Goal: Find specific page/section: Find specific page/section

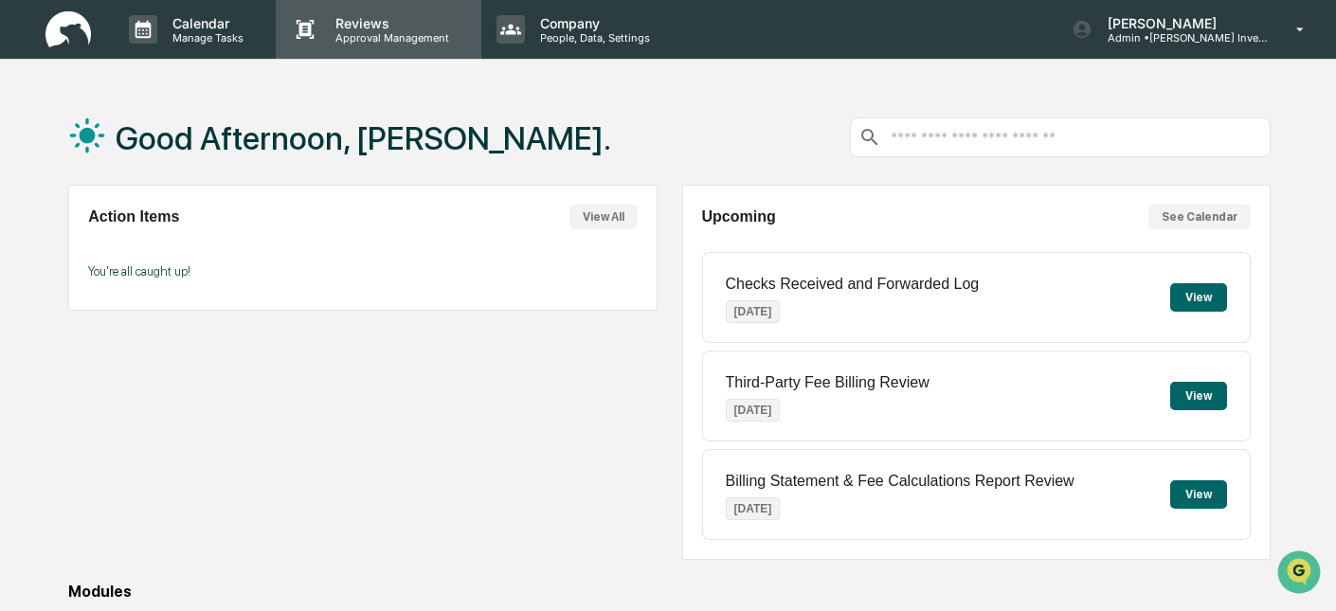
click at [411, 38] on p "Approval Management" at bounding box center [389, 37] width 138 height 13
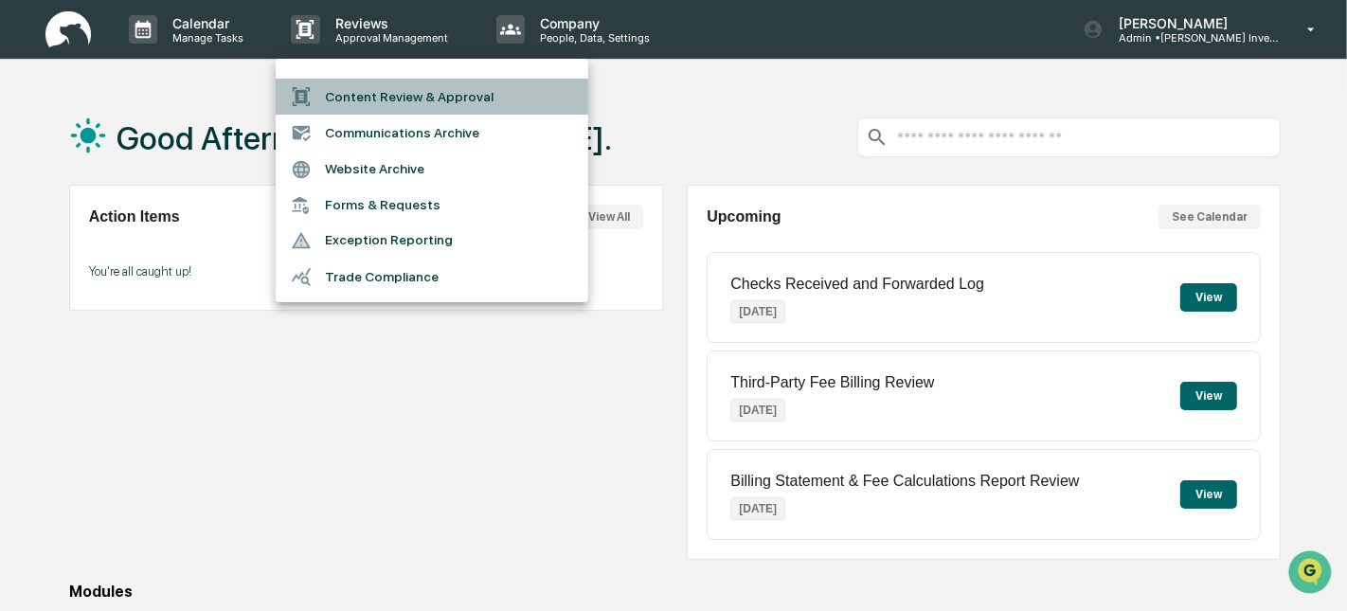
click at [370, 93] on li "Content Review & Approval" at bounding box center [432, 97] width 313 height 36
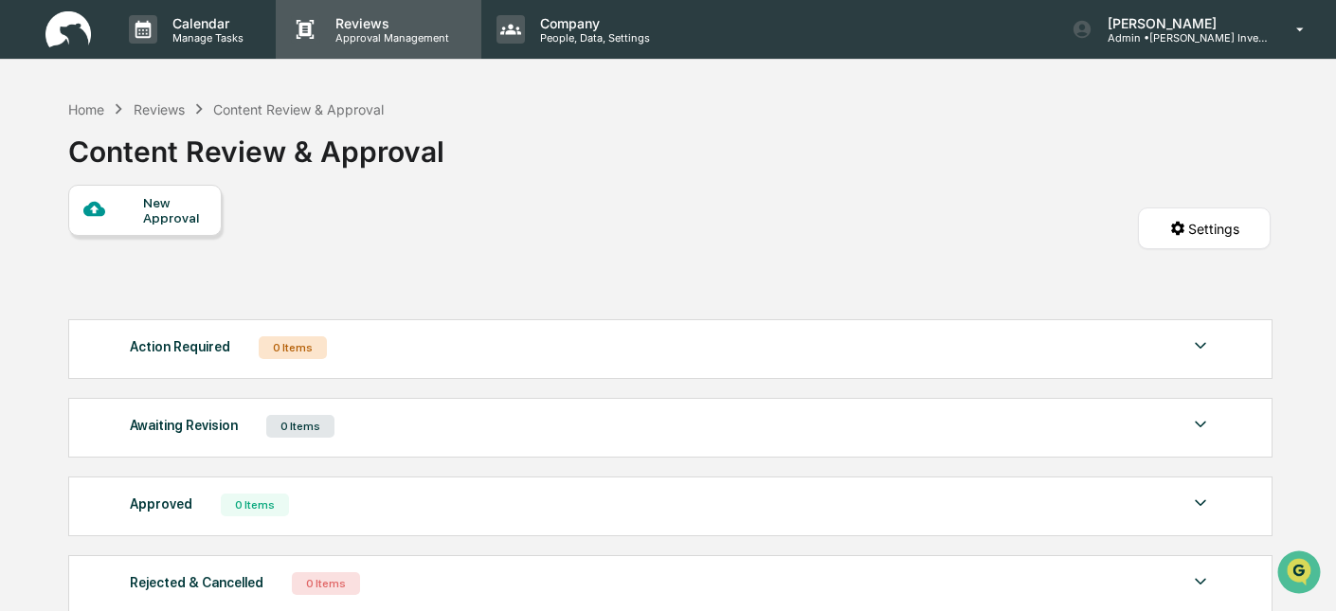
click at [391, 23] on p "Reviews" at bounding box center [389, 23] width 138 height 16
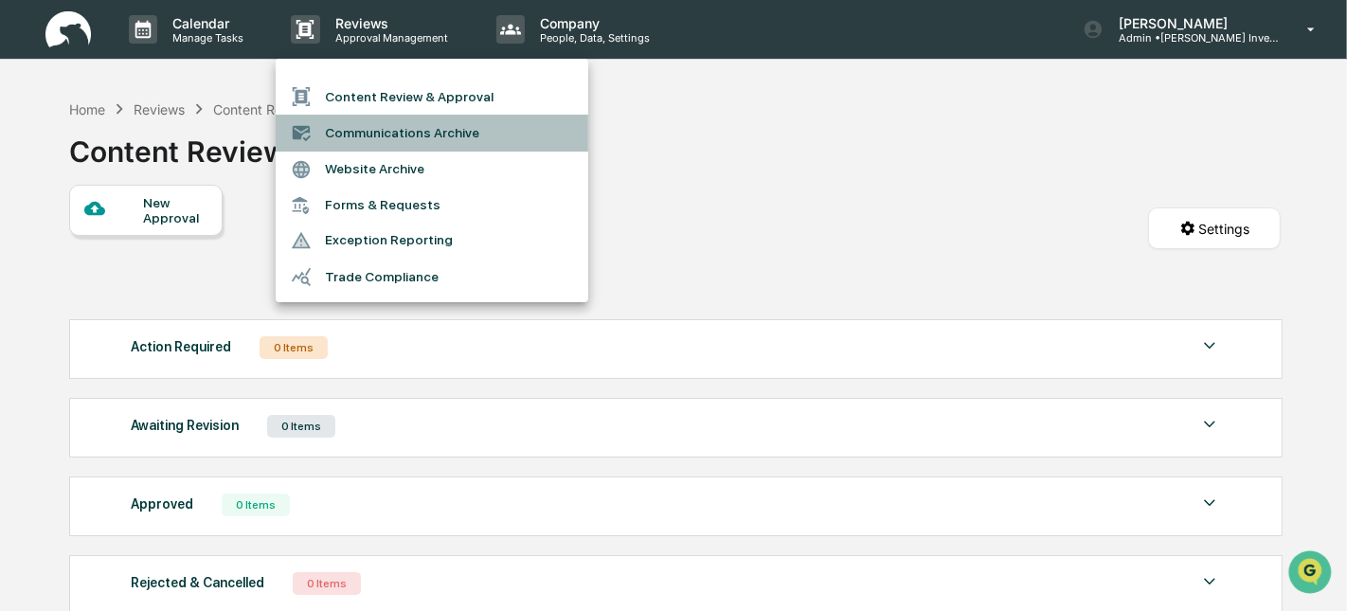
click at [391, 134] on li "Communications Archive" at bounding box center [432, 133] width 313 height 36
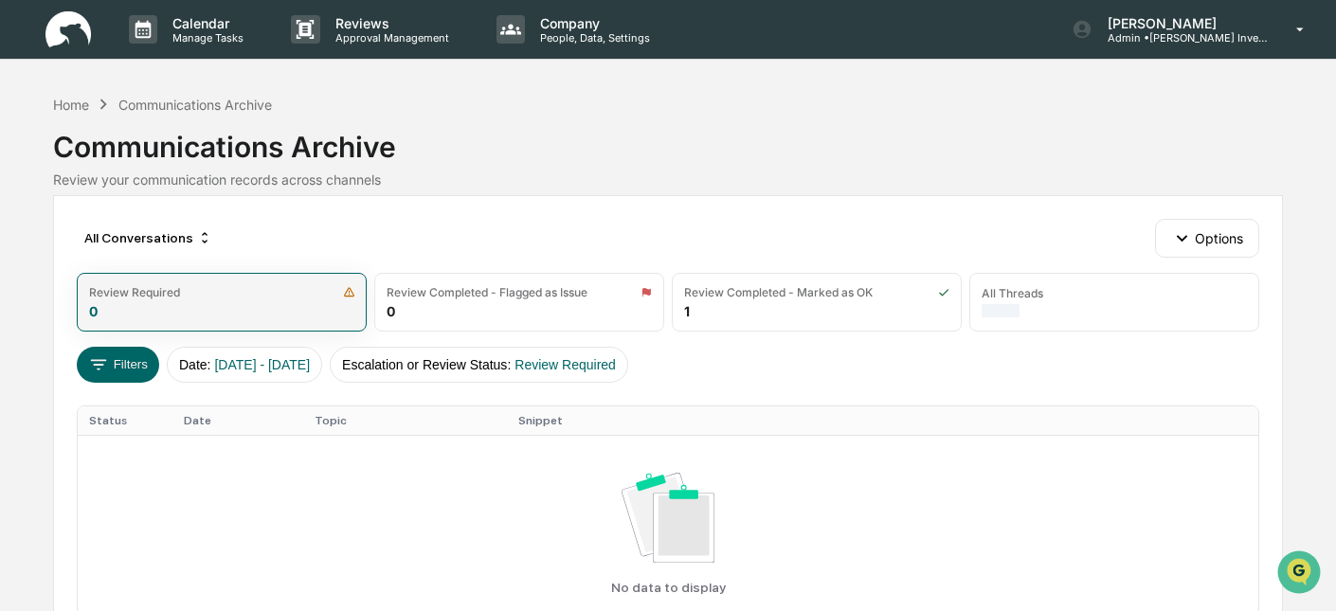
click at [260, 311] on div "Review Required 0" at bounding box center [222, 302] width 290 height 59
